Goal: Complete application form: Complete application form

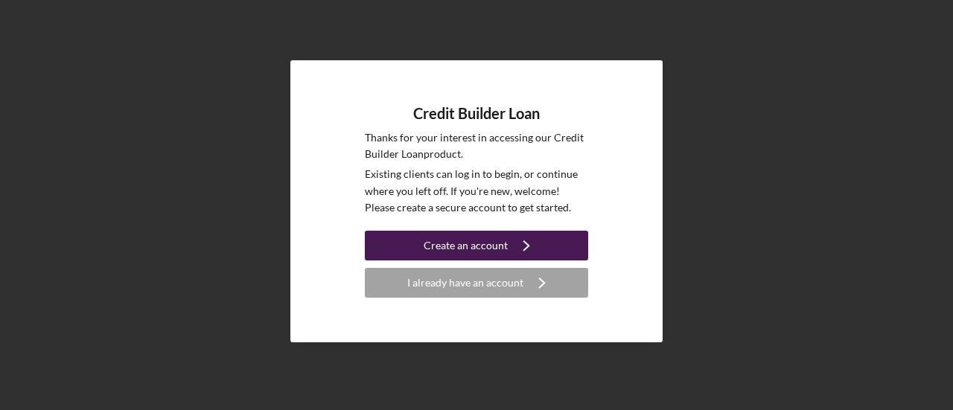
click at [547, 253] on button "Create an account Icon/Navigate" at bounding box center [476, 246] width 223 height 30
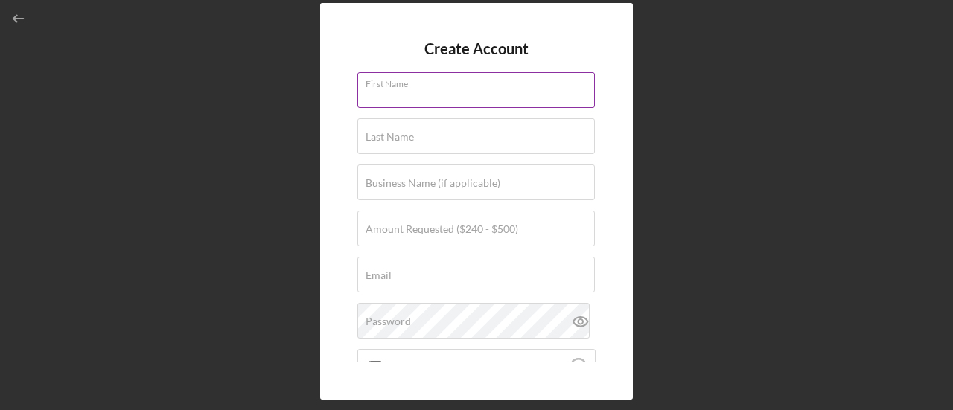
click at [539, 86] on div "First Name" at bounding box center [476, 90] width 238 height 37
click at [532, 103] on input "First Name" at bounding box center [475, 90] width 237 height 36
type input "[PERSON_NAME]"
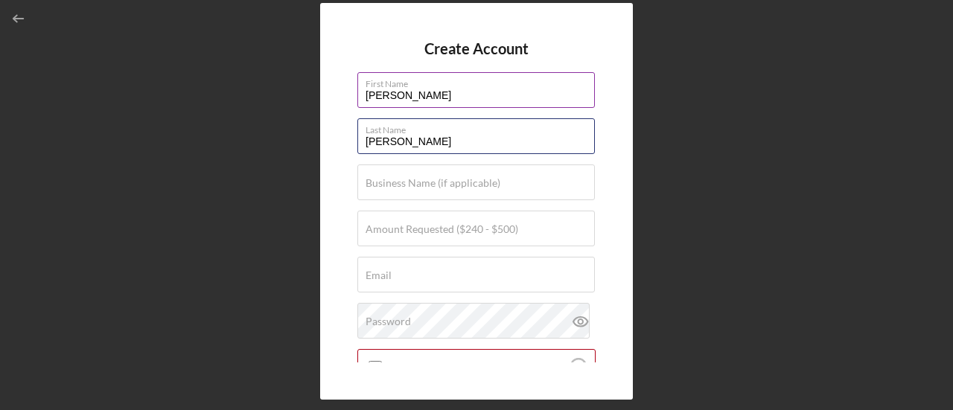
type input "[PERSON_NAME]"
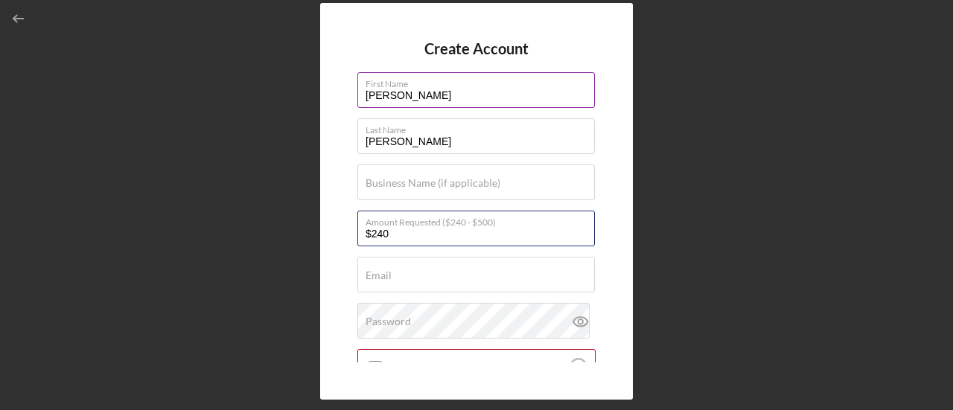
type input "$240"
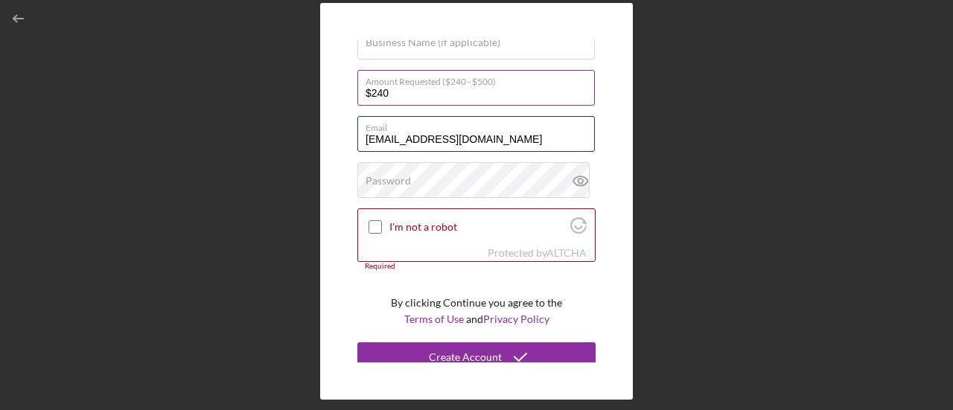
scroll to position [149, 0]
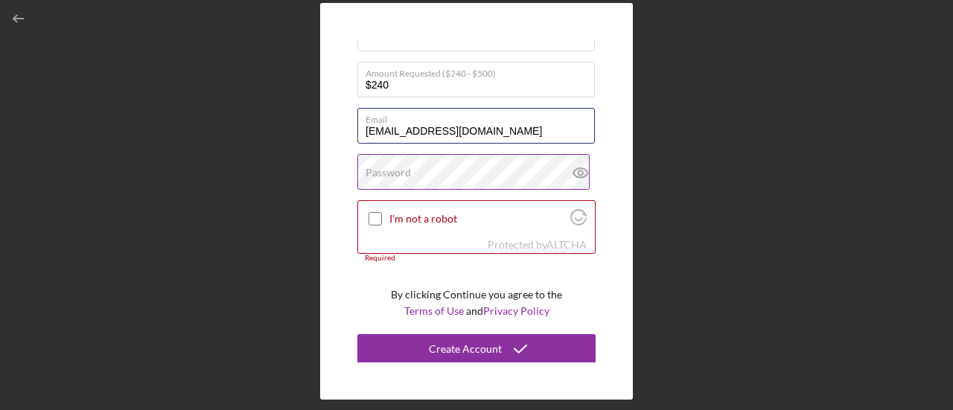
type input "[EMAIL_ADDRESS][DOMAIN_NAME]"
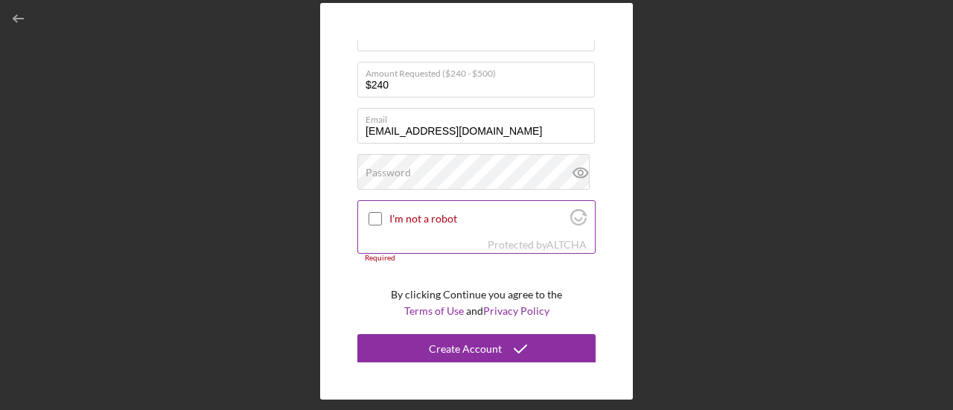
click at [372, 218] on input "I'm not a robot" at bounding box center [374, 218] width 13 height 13
checkbox input "true"
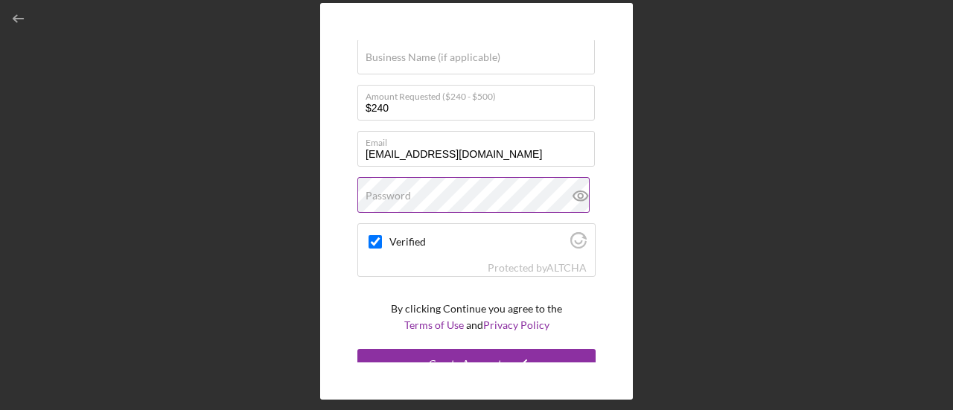
scroll to position [141, 0]
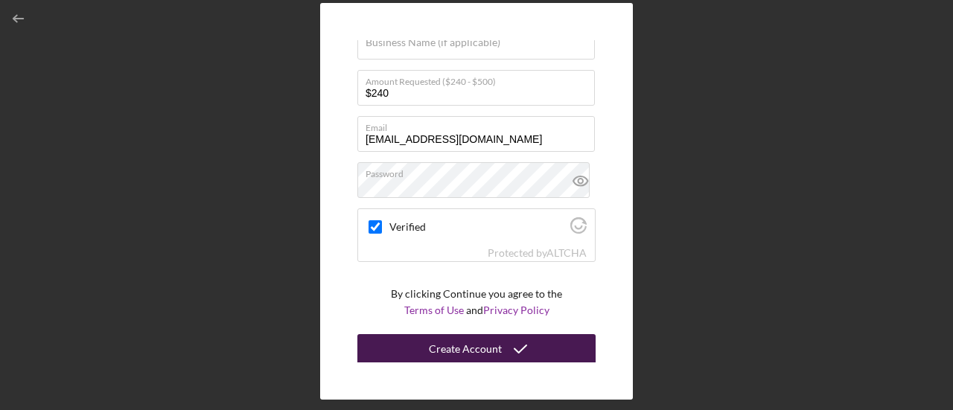
click at [538, 342] on button "Create Account" at bounding box center [476, 349] width 238 height 30
